Goal: Information Seeking & Learning: Learn about a topic

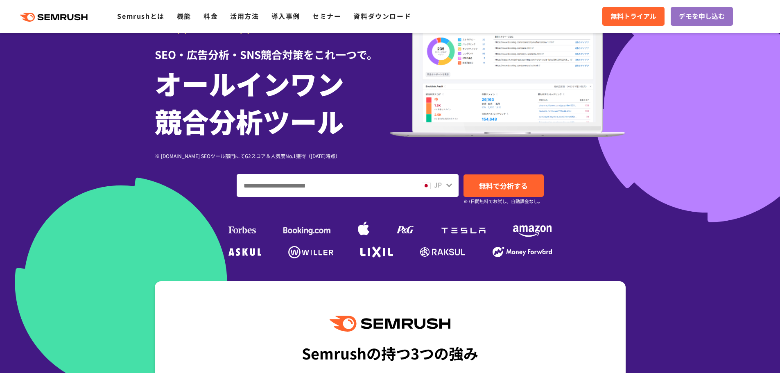
click at [273, 187] on input "ドメイン、キーワードまたはURLを入力してください" at bounding box center [325, 185] width 177 height 22
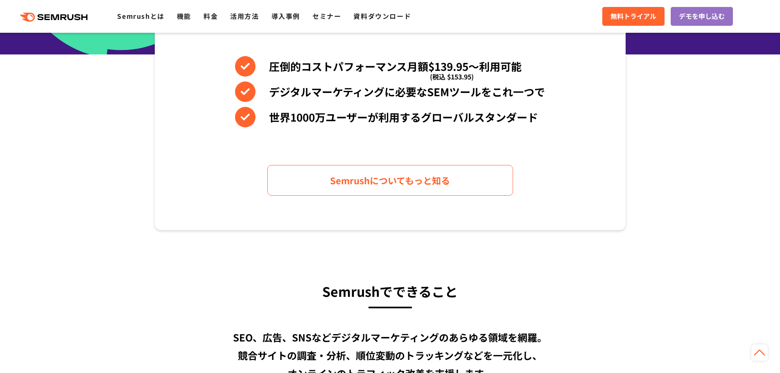
scroll to position [403, 0]
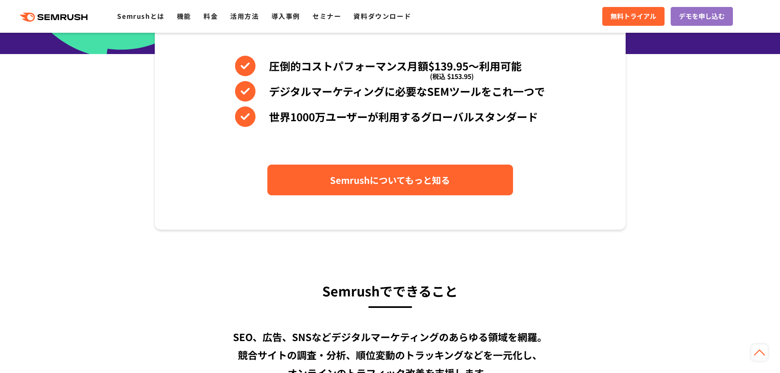
click at [411, 174] on span "Semrushについてもっと知る" at bounding box center [390, 180] width 120 height 14
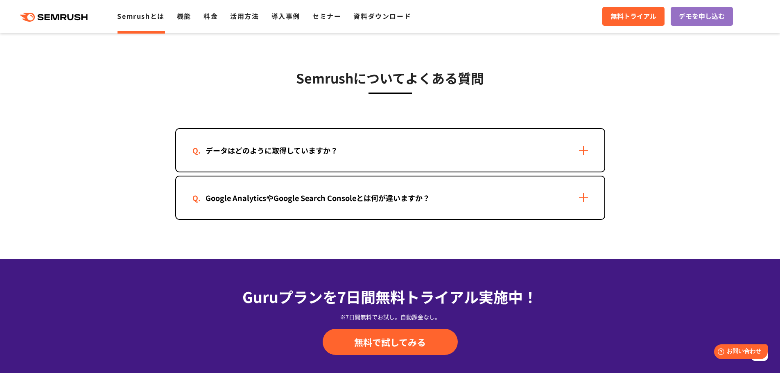
scroll to position [1643, 0]
click at [412, 156] on div "データはどのように取得していますか？" at bounding box center [390, 150] width 428 height 43
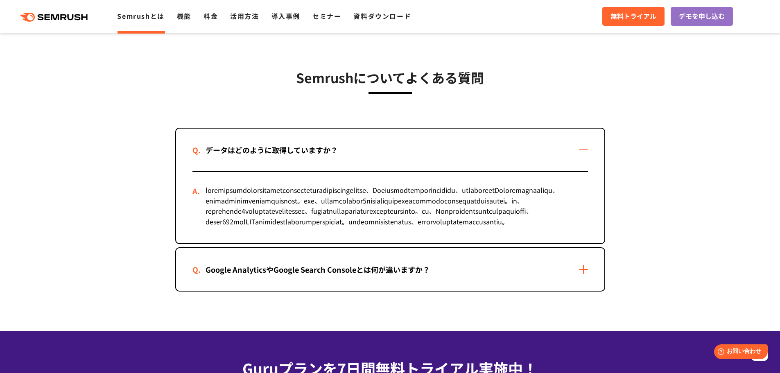
scroll to position [1692, 0]
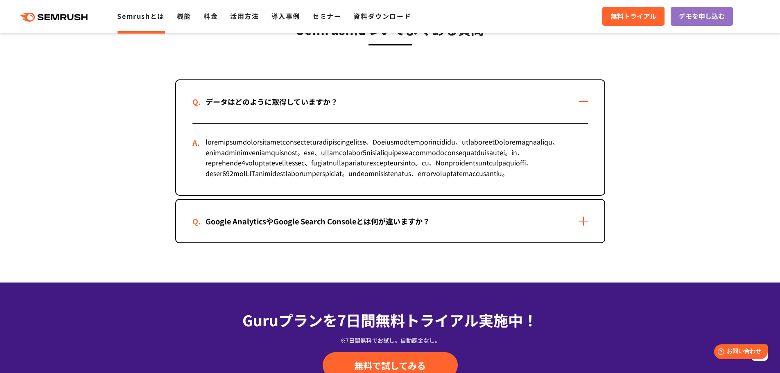
click at [390, 229] on div "データはどのように取得していますか？ Google AnalyticsやGoogle Search Consoleとは何が違いますか？" at bounding box center [390, 161] width 430 height 164
click at [385, 227] on div "Google AnalyticsやGoogle Search Consoleとは何が違いますか？" at bounding box center [318, 221] width 251 height 12
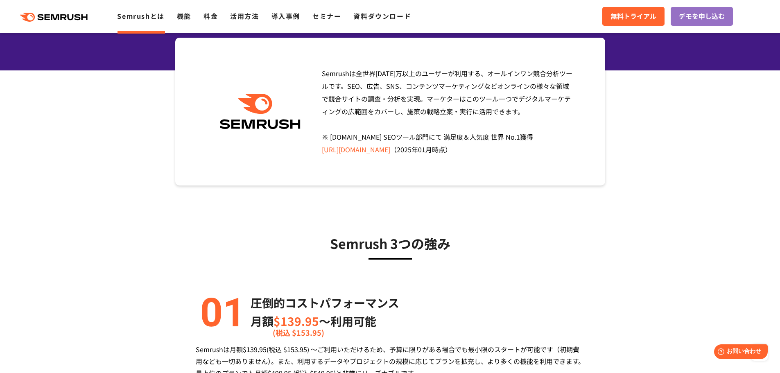
scroll to position [0, 0]
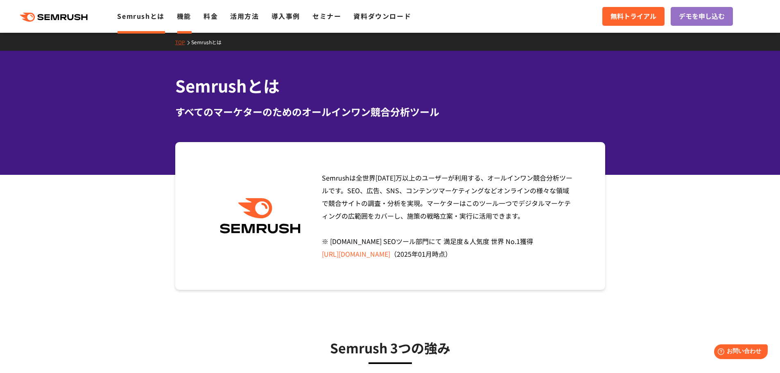
click at [181, 12] on link "機能" at bounding box center [184, 16] width 14 height 10
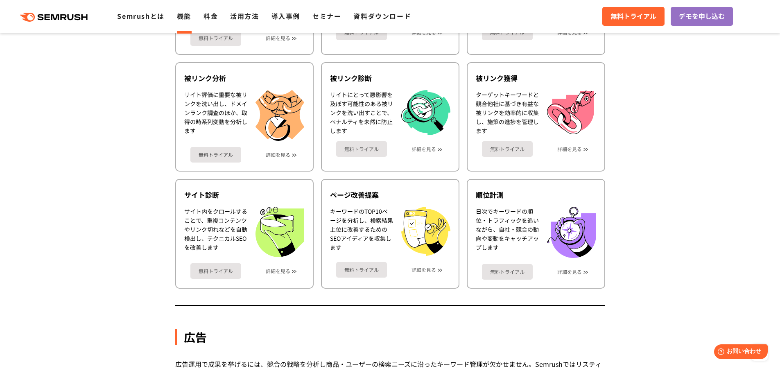
scroll to position [482, 0]
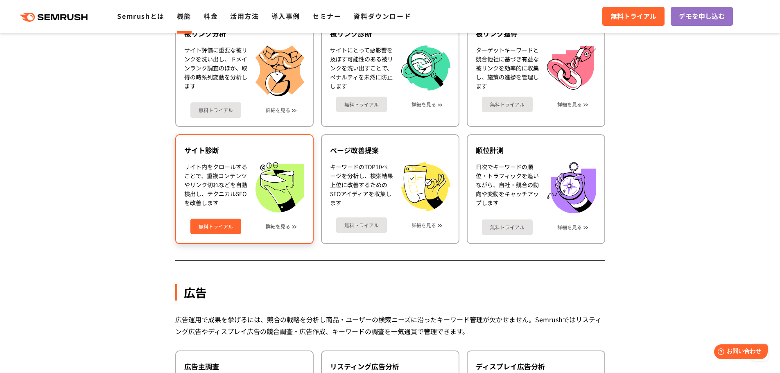
click at [236, 171] on div "サイト内をクロールすることで、重複コンテンツやリンク切れなどを自動検出し、テクニカルSEOを改善します" at bounding box center [215, 187] width 63 height 50
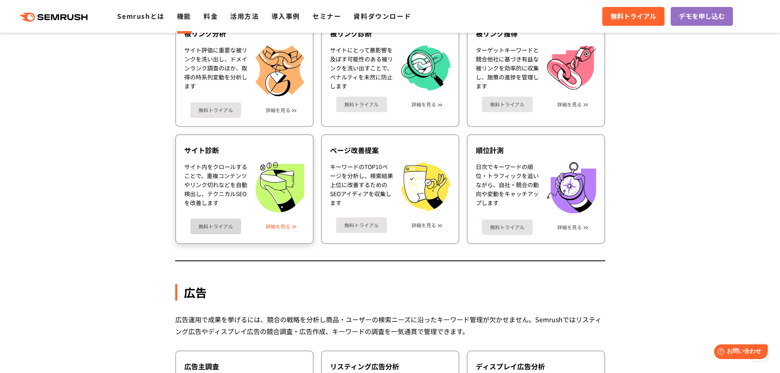
click at [281, 227] on link "詳細を見る" at bounding box center [278, 227] width 25 height 6
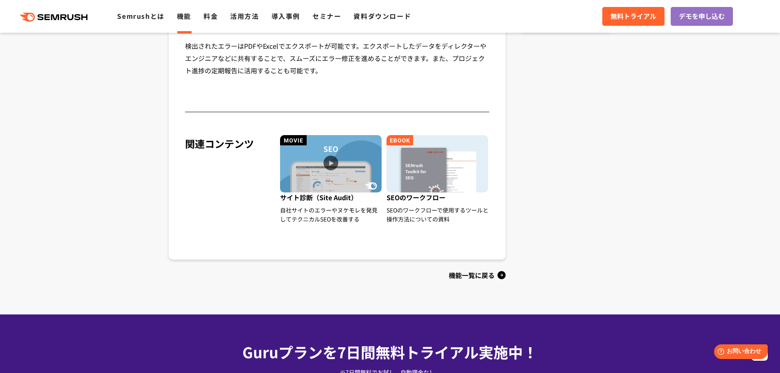
scroll to position [800, 0]
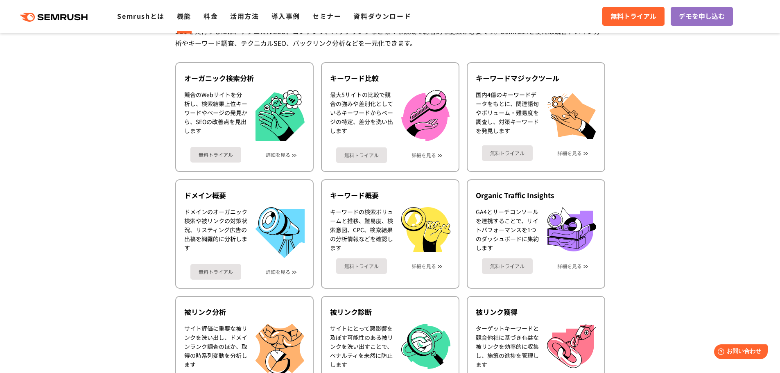
scroll to position [139, 0]
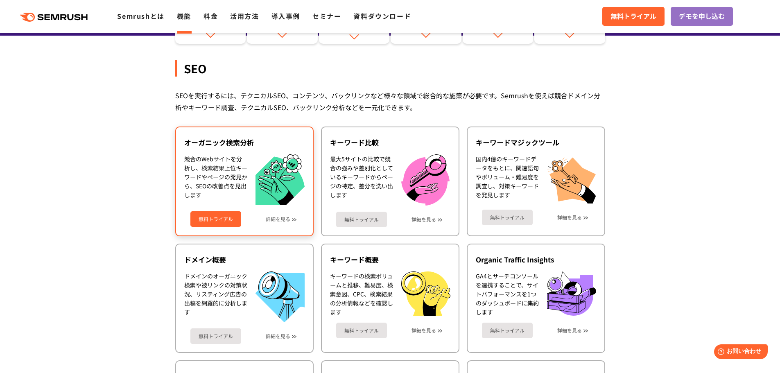
click at [202, 177] on div "競合のWebサイトを分析し、検索結果上位キーワードやページの発見から、SEOの改善点を見出します" at bounding box center [215, 179] width 63 height 51
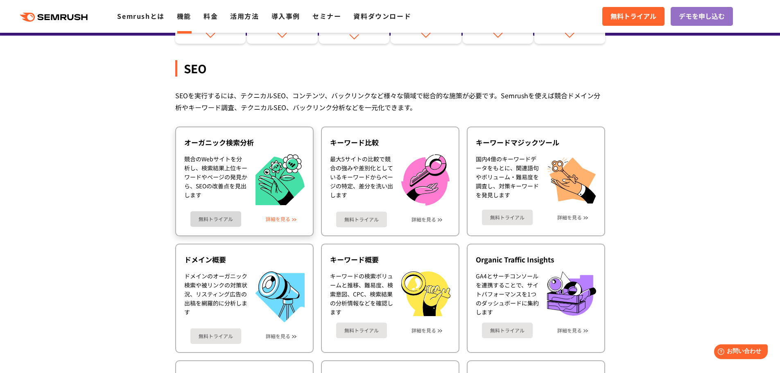
click at [281, 216] on link "詳細を見る" at bounding box center [278, 219] width 25 height 6
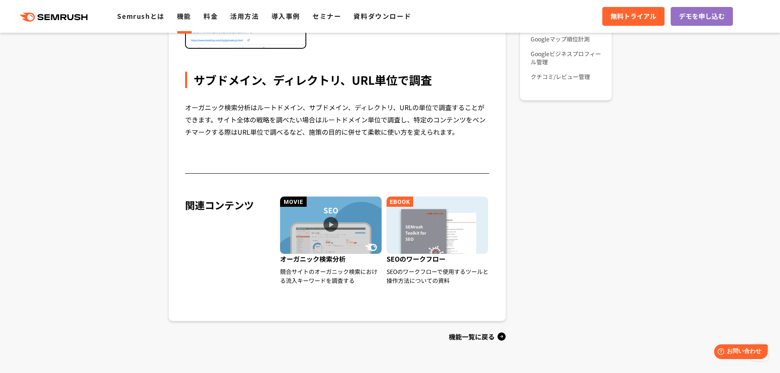
scroll to position [799, 0]
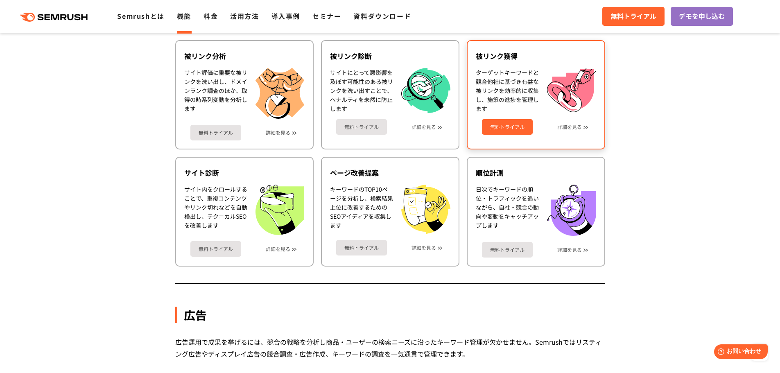
scroll to position [460, 0]
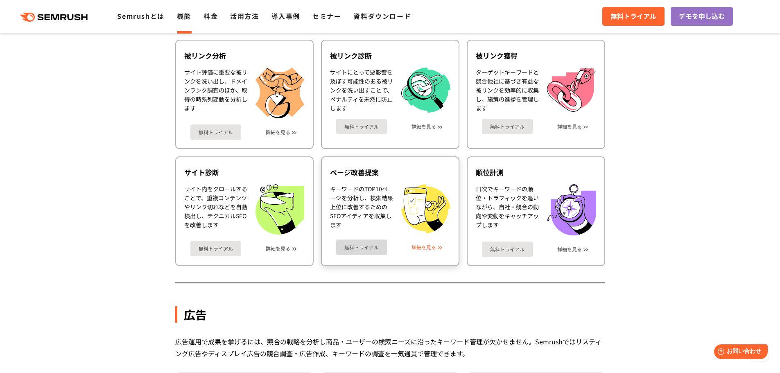
click at [435, 245] on link "詳細を見る" at bounding box center [424, 248] width 25 height 6
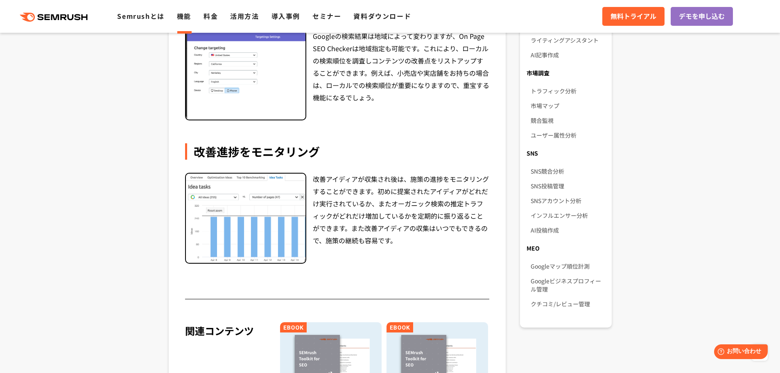
scroll to position [541, 0]
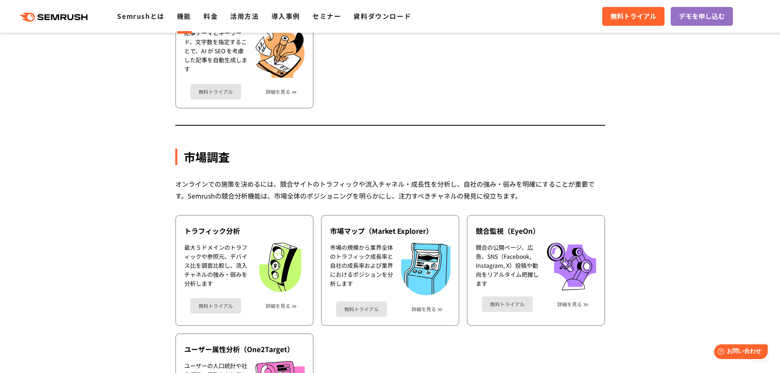
scroll to position [1349, 0]
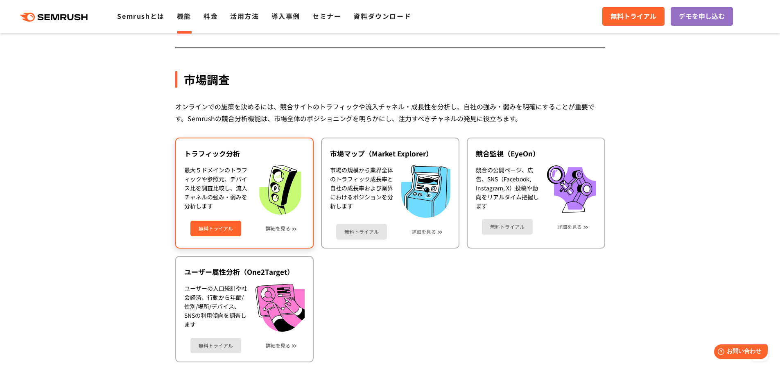
click at [199, 213] on div "最大５ドメインのトラフィックや参照元、デバイス比を調査比較し、流入チャネルの強み・弱みを分析します" at bounding box center [215, 189] width 63 height 49
click at [202, 222] on link "無料トライアル" at bounding box center [215, 229] width 51 height 16
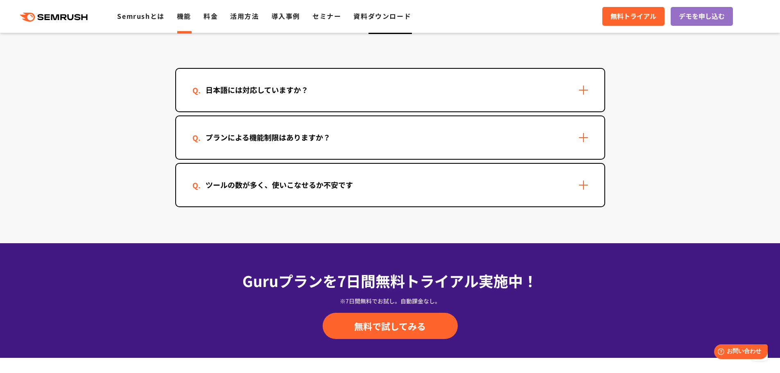
scroll to position [2468, 0]
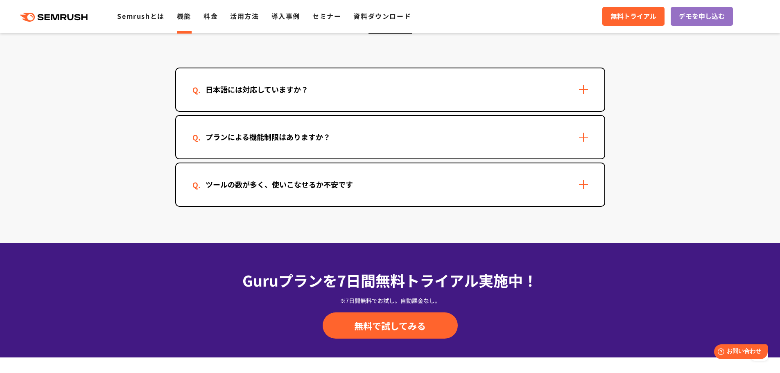
click at [400, 183] on div "ツールの数が多く、使いこなせるか不安です" at bounding box center [390, 184] width 428 height 43
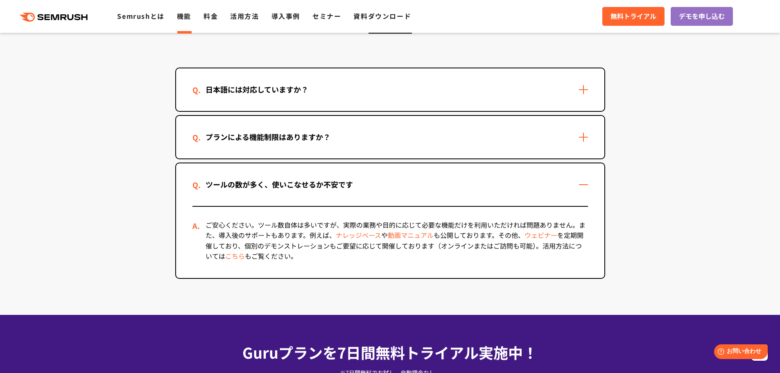
click at [402, 153] on div "プランによる機能制限はありますか？" at bounding box center [390, 137] width 428 height 43
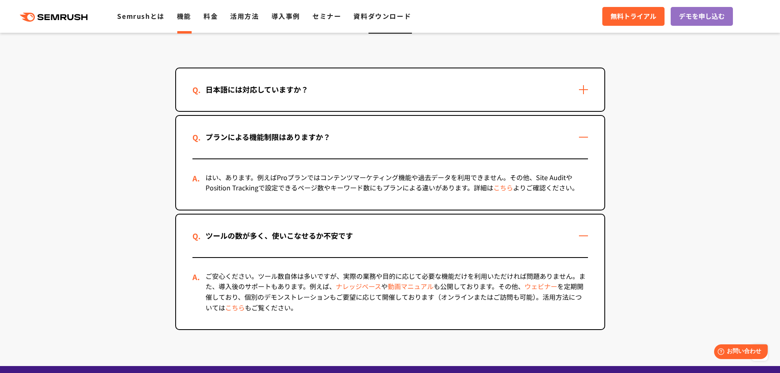
click at [403, 102] on div "日本語には対応していますか？" at bounding box center [390, 89] width 428 height 43
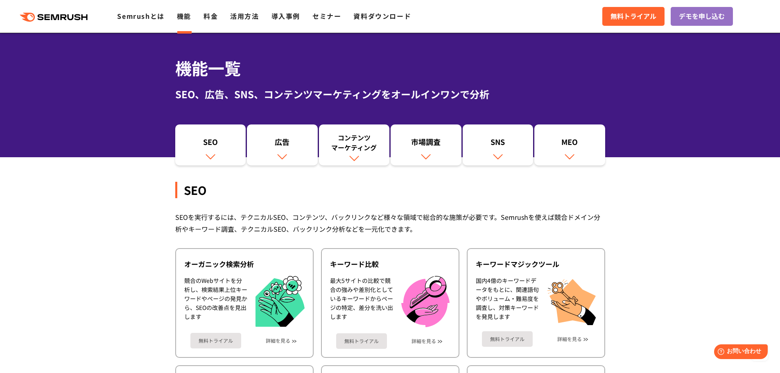
scroll to position [0, 0]
